Goal: Book appointment/travel/reservation

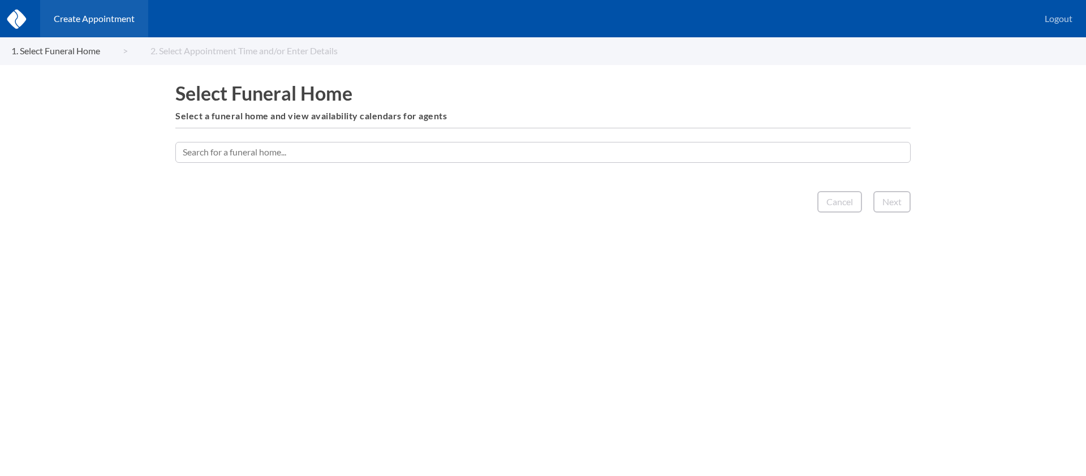
click at [533, 143] on input "text" at bounding box center [542, 152] width 735 height 20
click at [540, 154] on input "text" at bounding box center [542, 152] width 735 height 20
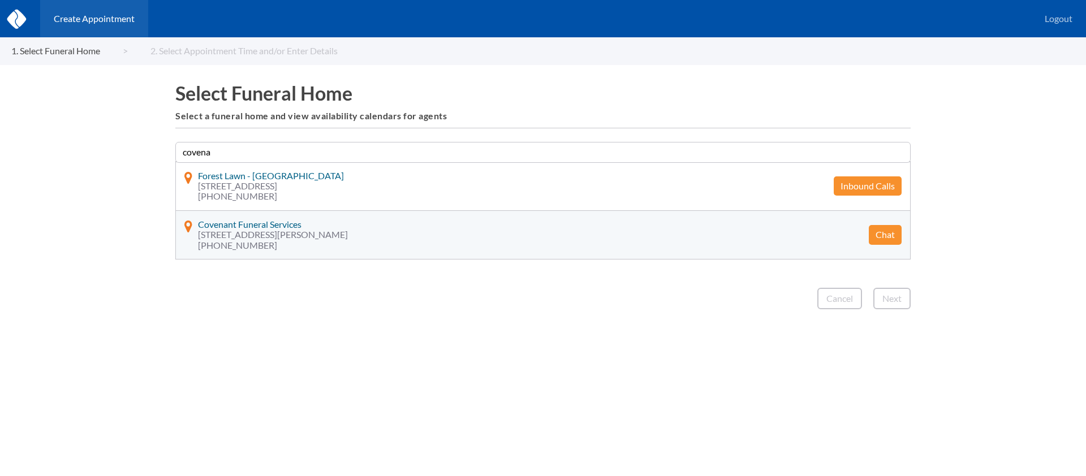
type input "covena"
click at [876, 238] on button "Chat" at bounding box center [885, 234] width 33 height 19
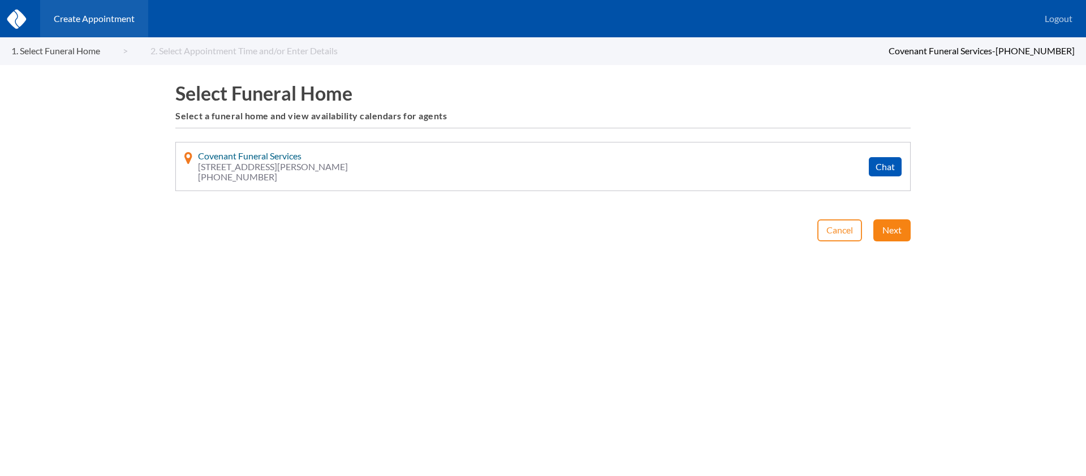
click at [894, 227] on button "Next" at bounding box center [891, 229] width 37 height 21
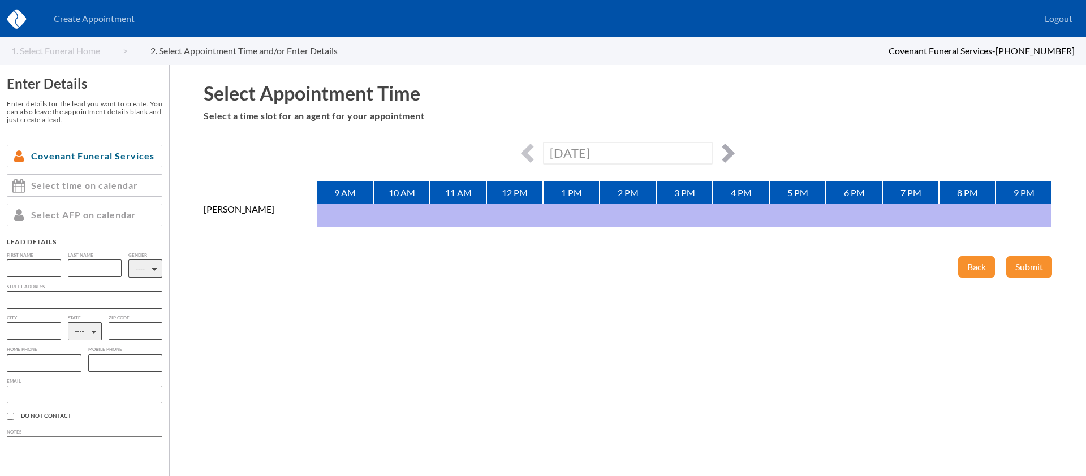
click at [730, 152] on button "button" at bounding box center [725, 153] width 19 height 19
click at [732, 156] on div "[DATE]" at bounding box center [628, 153] width 848 height 22
click at [730, 153] on button "button" at bounding box center [725, 153] width 19 height 19
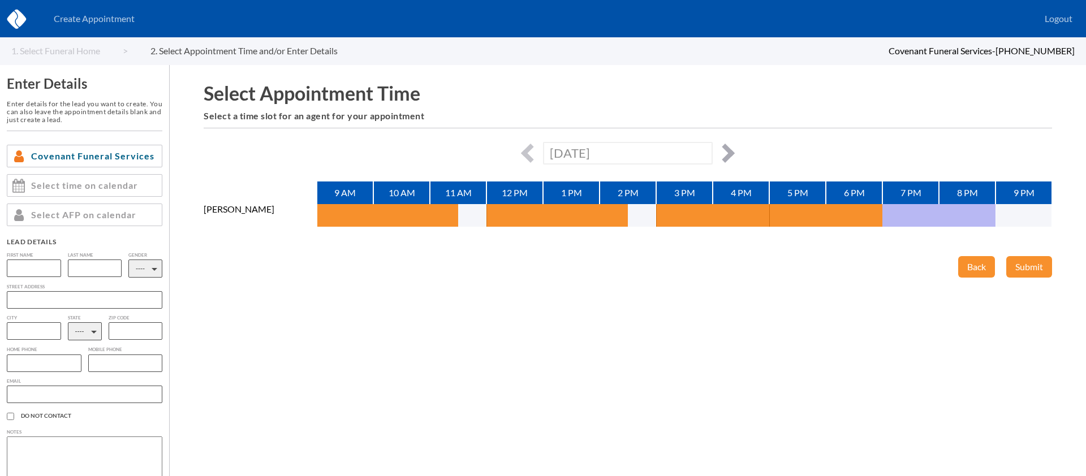
click at [727, 153] on button "button" at bounding box center [725, 153] width 19 height 19
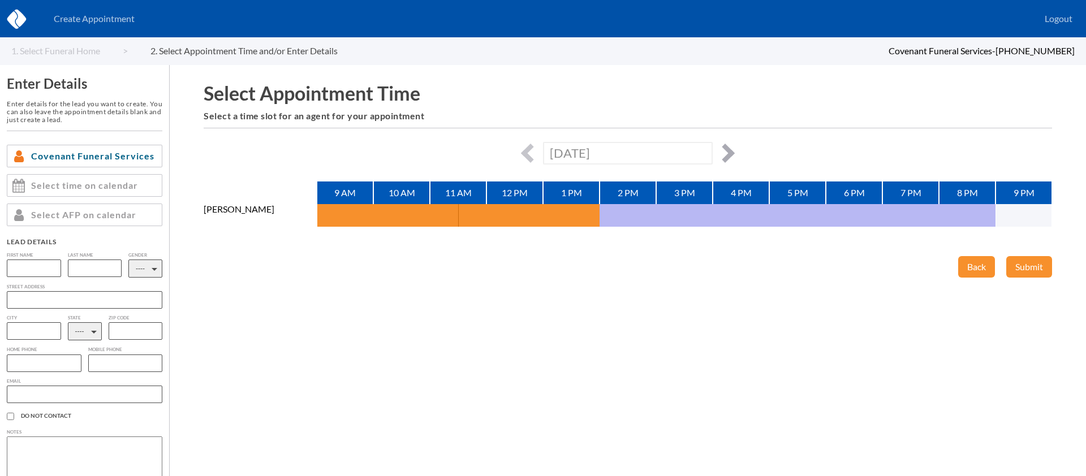
click at [719, 154] on button "button" at bounding box center [725, 153] width 19 height 19
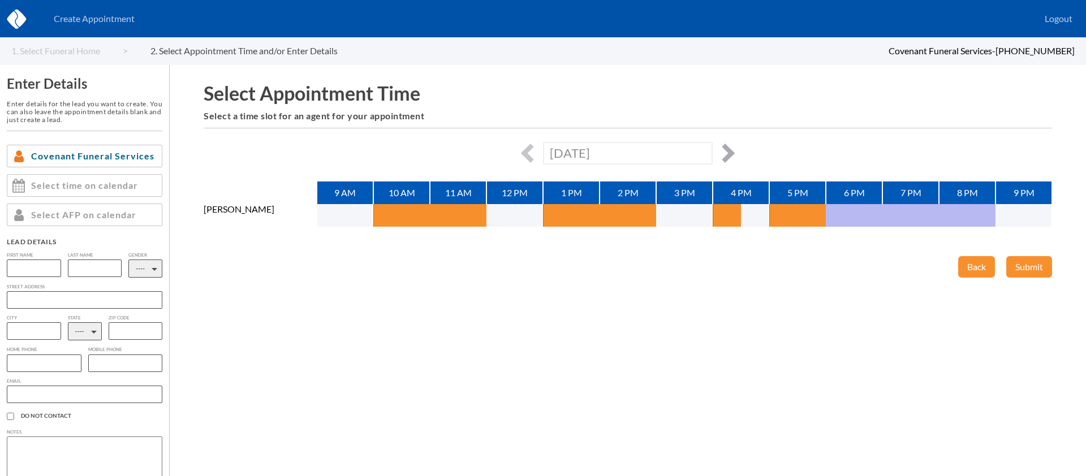
click at [723, 153] on button "button" at bounding box center [725, 153] width 19 height 19
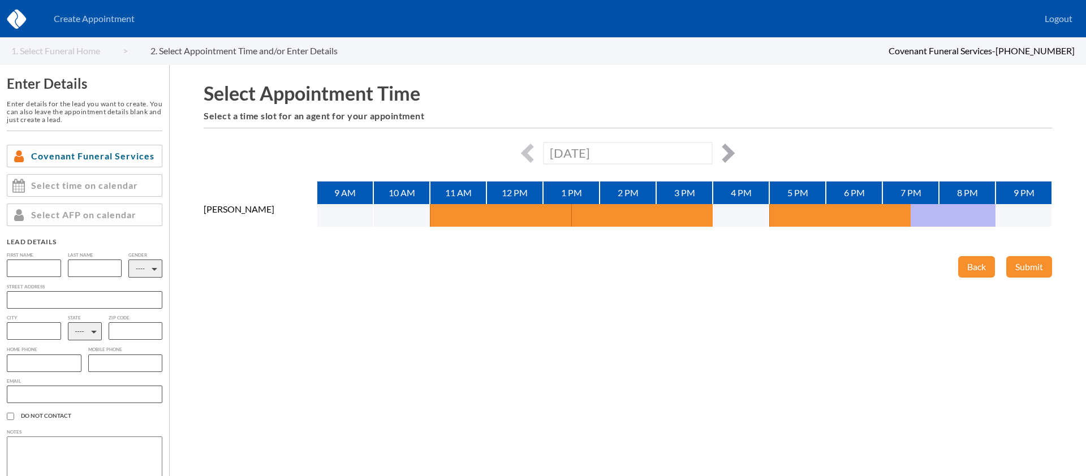
click at [723, 152] on button "button" at bounding box center [725, 153] width 19 height 19
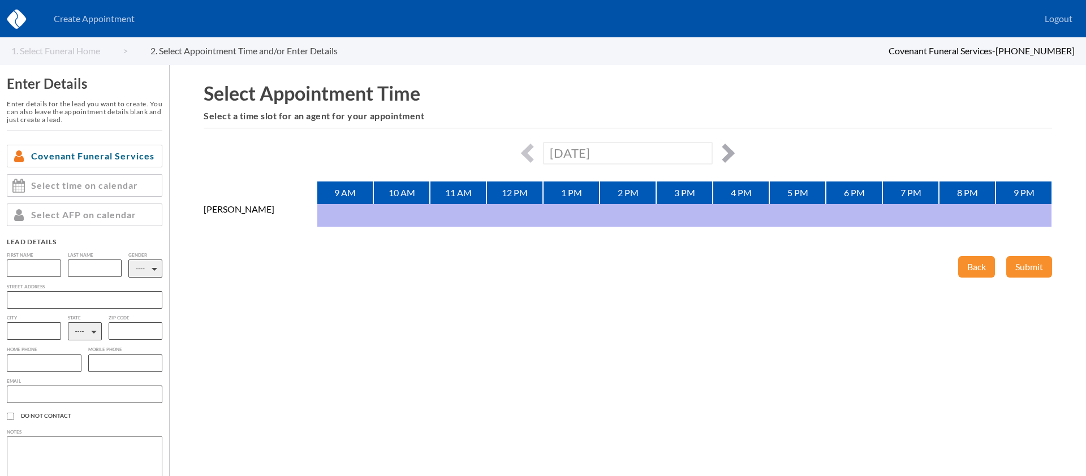
click at [723, 152] on button "button" at bounding box center [725, 153] width 19 height 19
click at [725, 153] on button "button" at bounding box center [725, 153] width 19 height 19
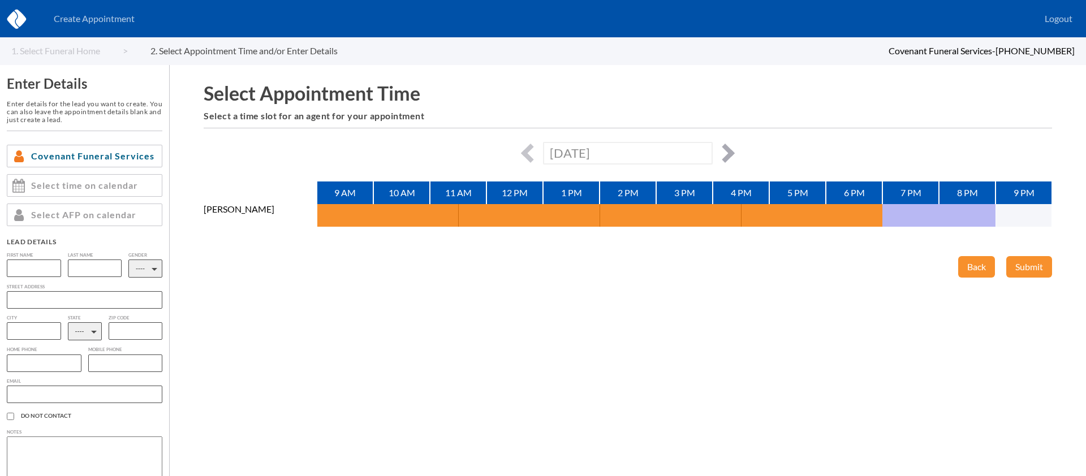
click at [725, 153] on button "button" at bounding box center [725, 153] width 19 height 19
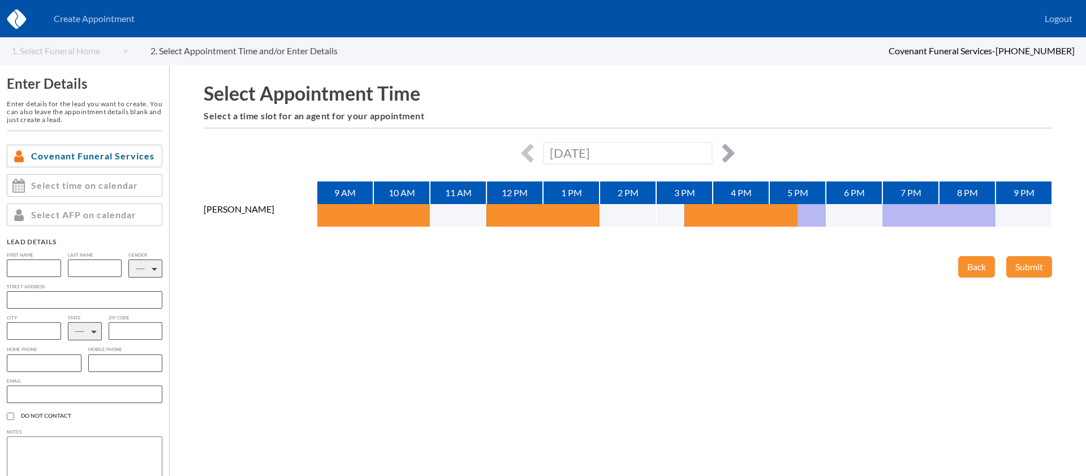
click at [725, 153] on button "button" at bounding box center [725, 153] width 19 height 19
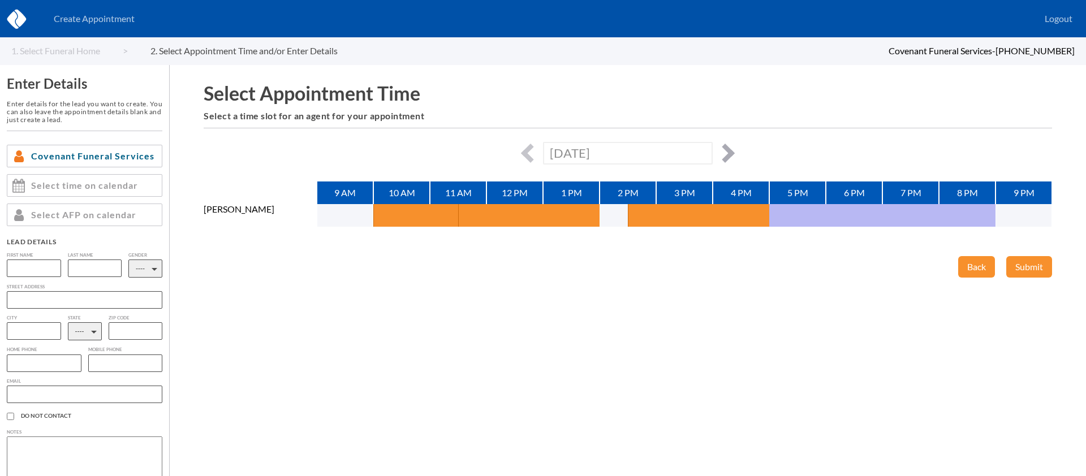
click at [725, 153] on button "button" at bounding box center [725, 153] width 19 height 19
type input "[DATE]"
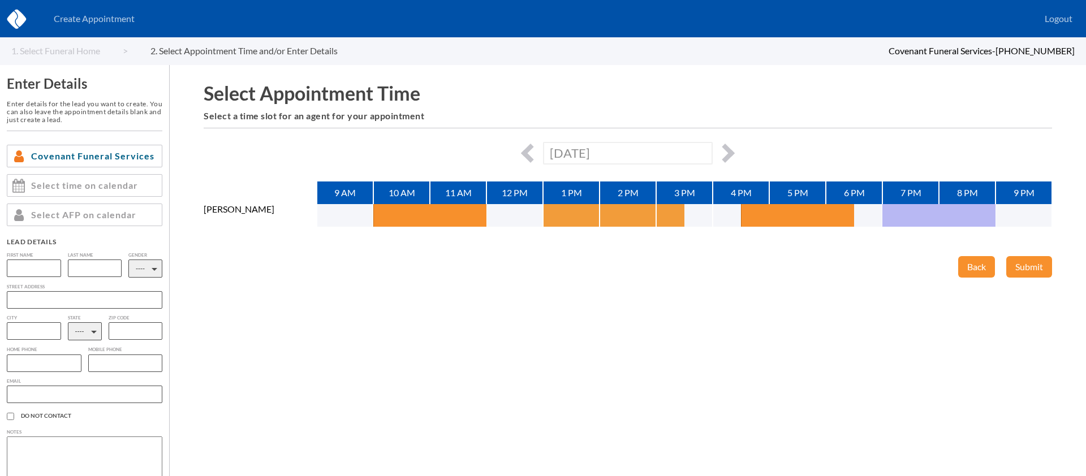
click at [564, 213] on button "button" at bounding box center [557, 215] width 28 height 23
